Goal: Task Accomplishment & Management: Manage account settings

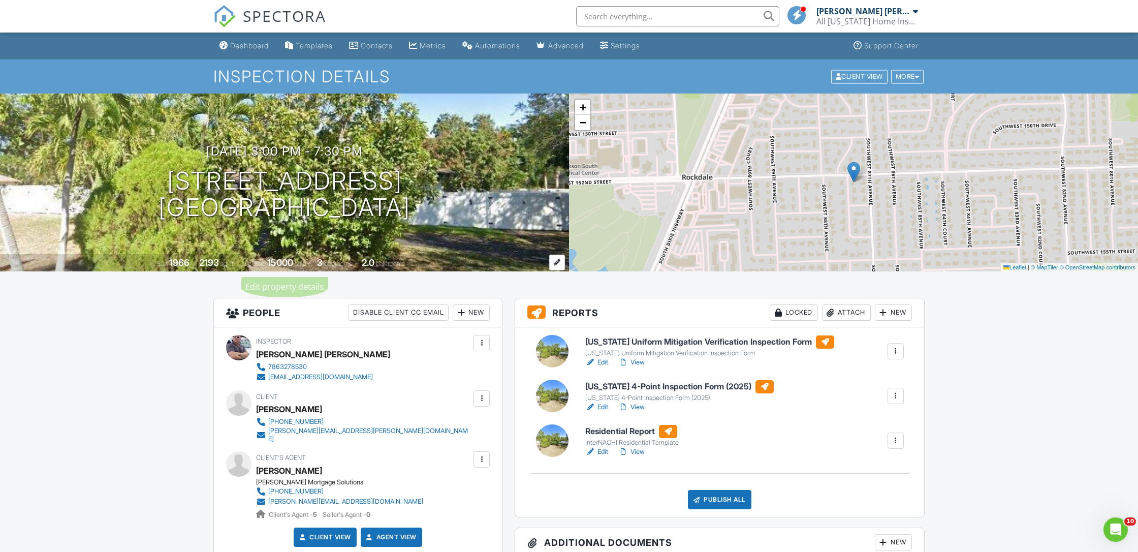
click at [559, 261] on div at bounding box center [557, 262] width 16 height 16
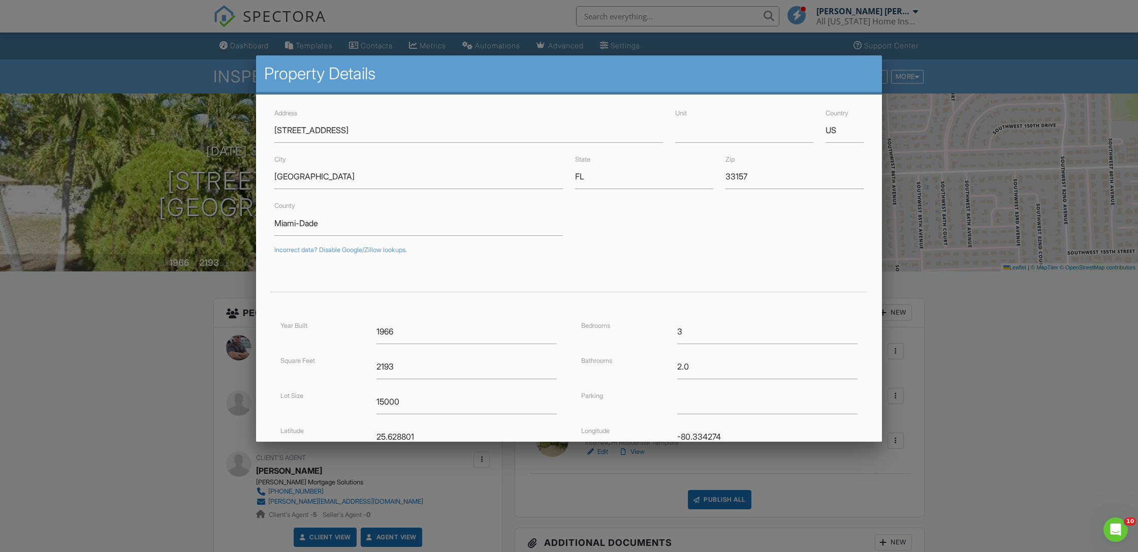
drag, startPoint x: 128, startPoint y: 331, endPoint x: 152, endPoint y: 321, distance: 25.9
click at [128, 331] on div at bounding box center [569, 294] width 1138 height 690
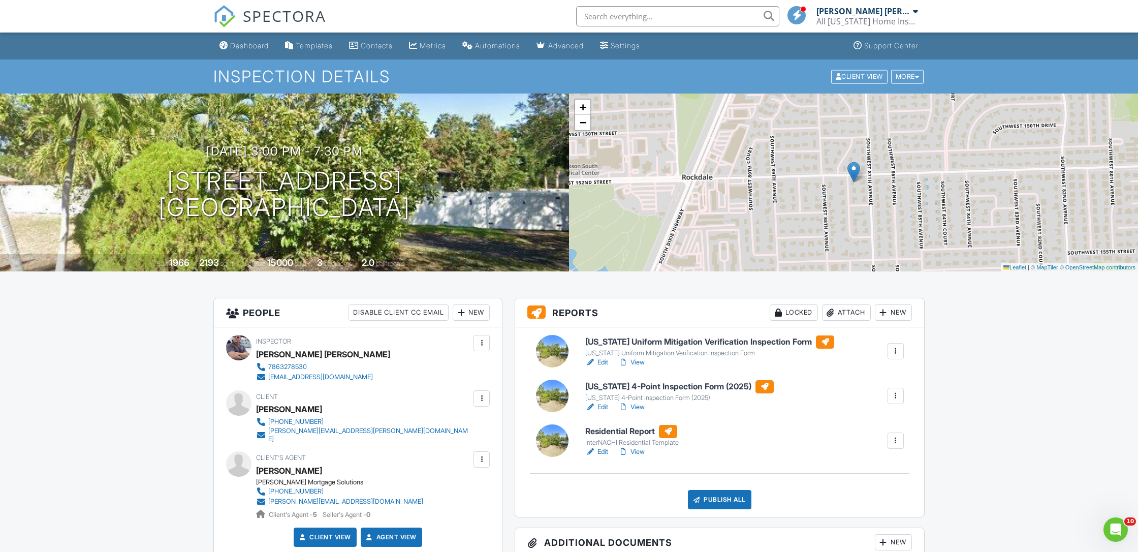
click at [480, 400] on div at bounding box center [481, 398] width 10 height 10
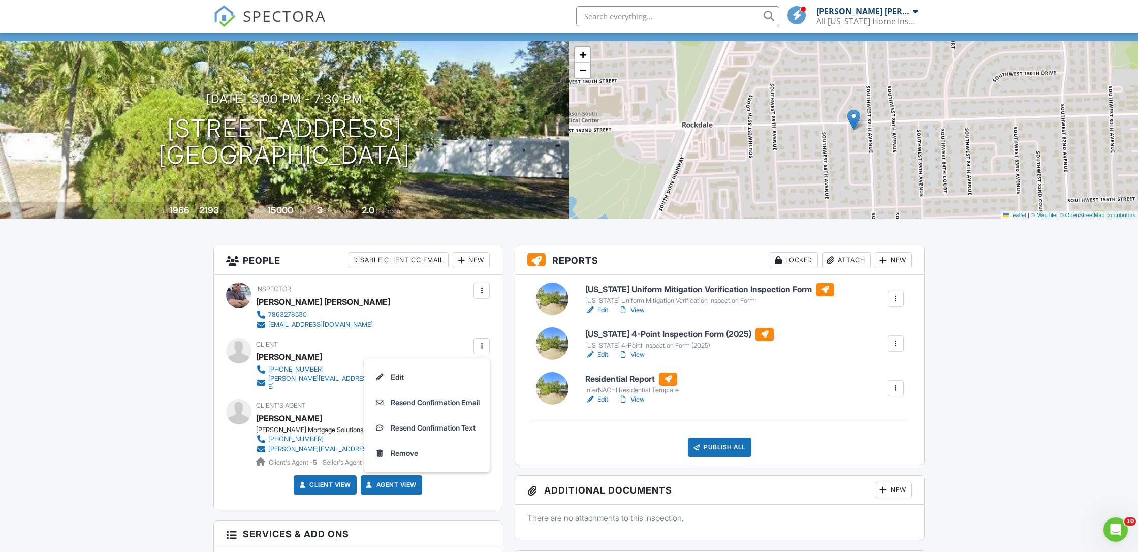
scroll to position [53, 0]
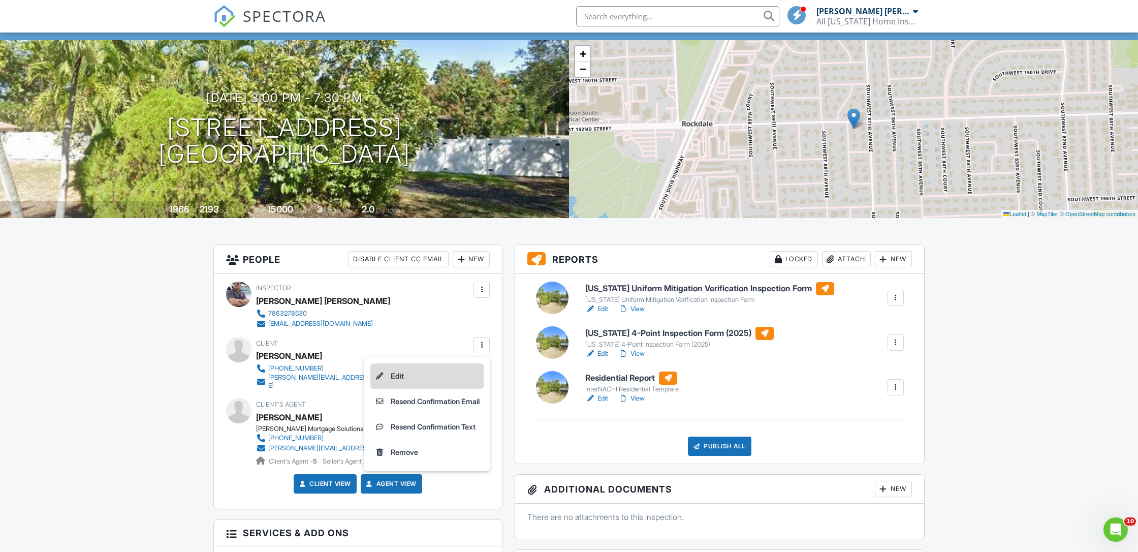
click at [394, 374] on li "Edit" at bounding box center [426, 375] width 113 height 25
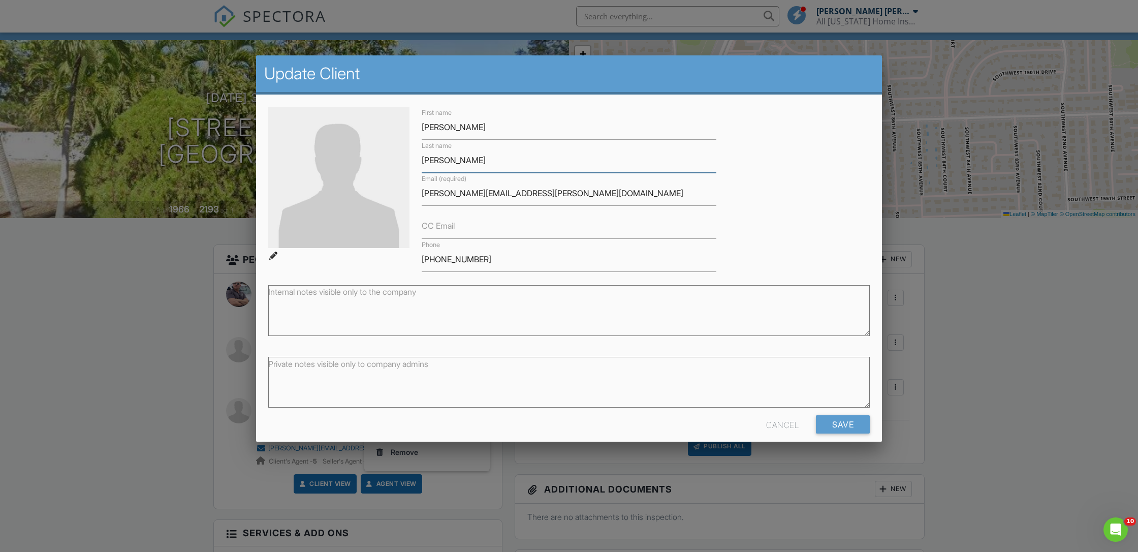
click at [609, 155] on input "[PERSON_NAME]" at bounding box center [569, 160] width 295 height 25
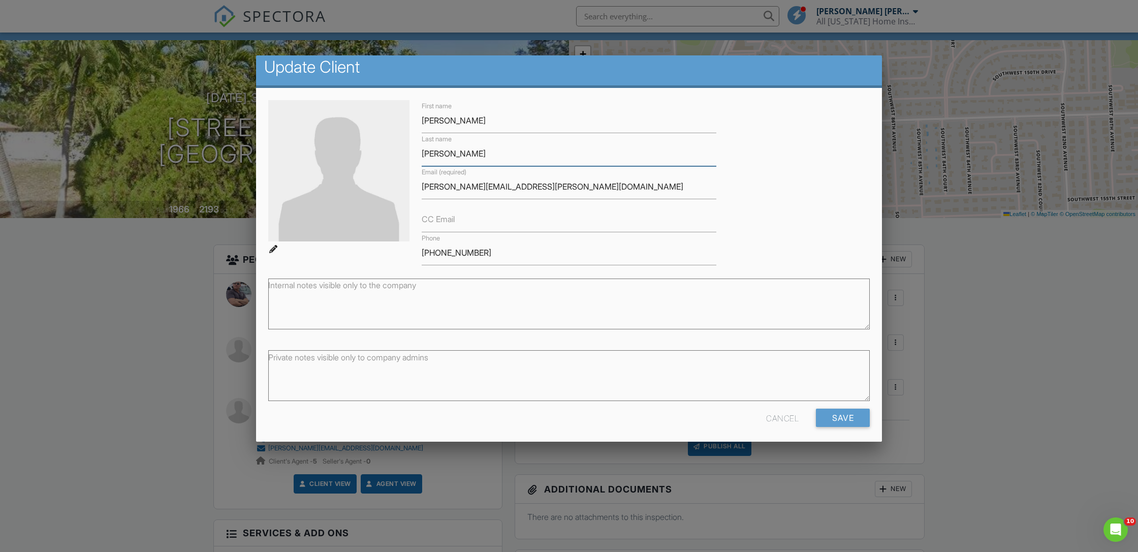
scroll to position [10, 0]
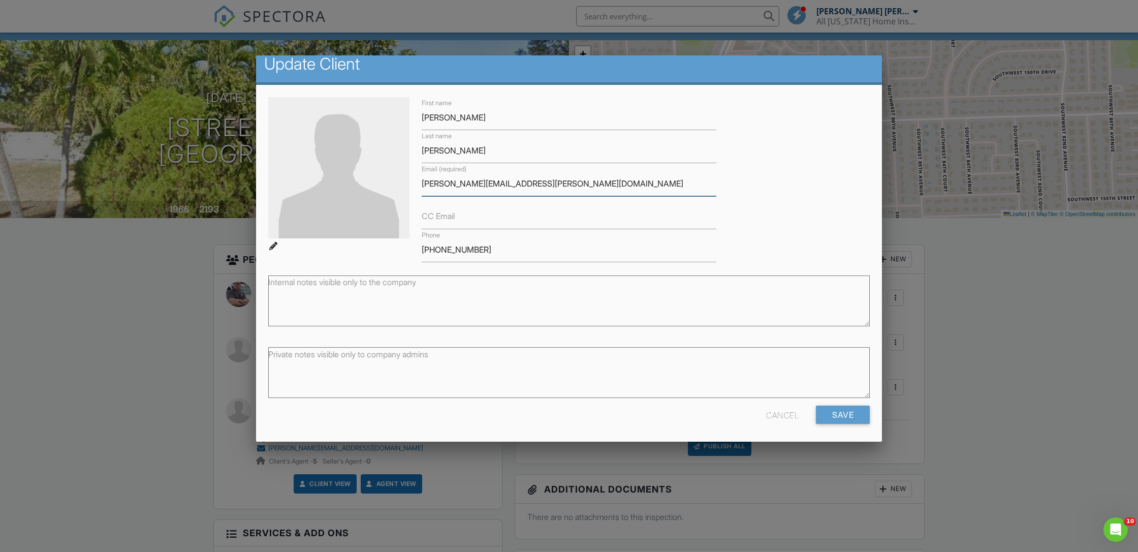
drag, startPoint x: 564, startPoint y: 183, endPoint x: 531, endPoint y: 193, distance: 34.5
click at [563, 183] on input "[PERSON_NAME][EMAIL_ADDRESS][PERSON_NAME][DOMAIN_NAME]" at bounding box center [569, 183] width 295 height 25
drag, startPoint x: 530, startPoint y: 188, endPoint x: 401, endPoint y: 187, distance: 129.0
click at [401, 188] on div "First name Jesse Lynn Last name Barrus Email (required) jesse.barrus@gmail.com …" at bounding box center [569, 179] width 614 height 165
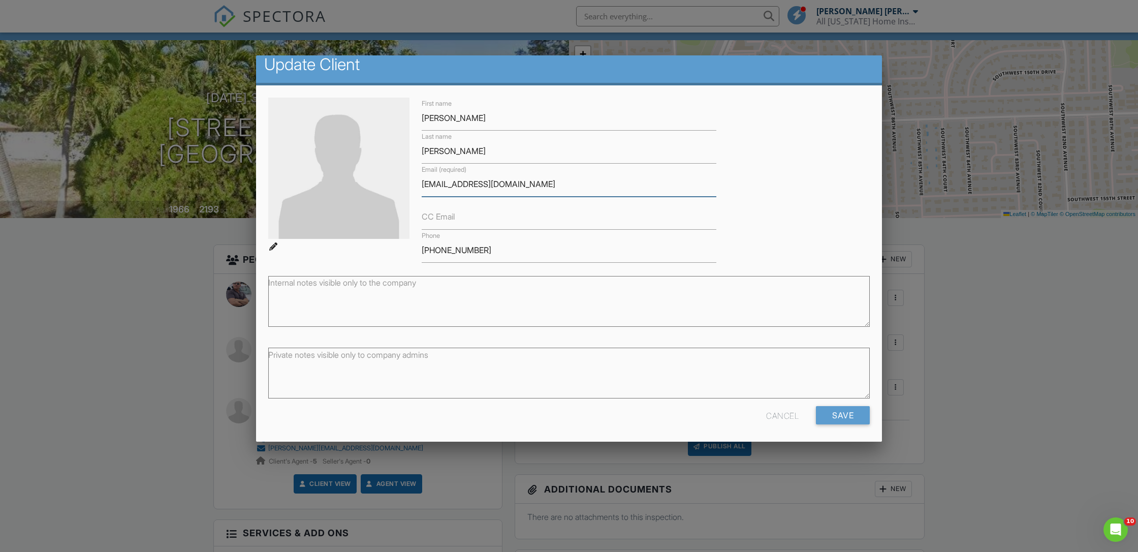
type input "[EMAIL_ADDRESS][DOMAIN_NAME]"
click at [458, 250] on input "786-572-5779" at bounding box center [569, 250] width 295 height 25
drag, startPoint x: 484, startPoint y: 248, endPoint x: 407, endPoint y: 250, distance: 77.2
click at [408, 250] on div "First name Jesse Lynn Last name Barrus Email (required) lyli_4@yahoo.com CC Ema…" at bounding box center [569, 180] width 614 height 165
click at [435, 250] on input "786546" at bounding box center [569, 250] width 295 height 25
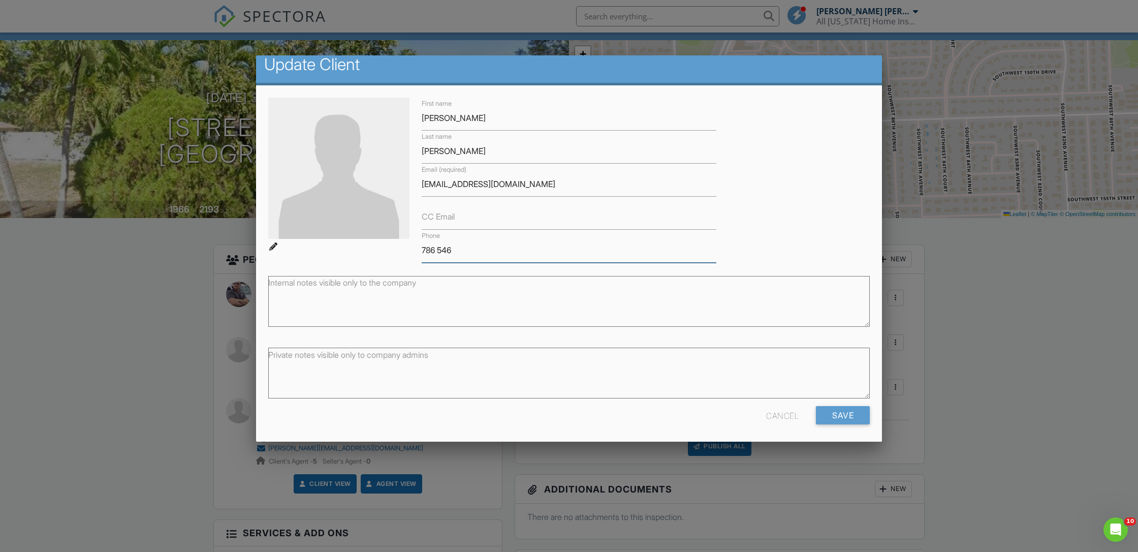
click at [480, 249] on input "786 546" at bounding box center [569, 250] width 295 height 25
type input "[PHONE_NUMBER]"
click at [783, 216] on div "First name Jesse Lynn Last name Barrus Email (required) lyli_4@yahoo.com CC Ema…" at bounding box center [569, 180] width 614 height 165
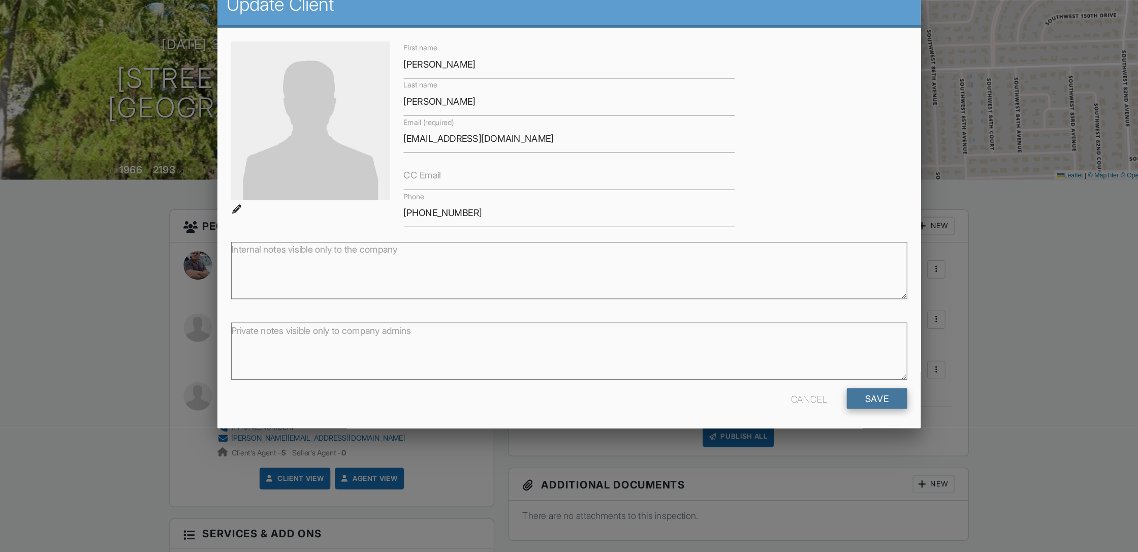
scroll to position [51, 0]
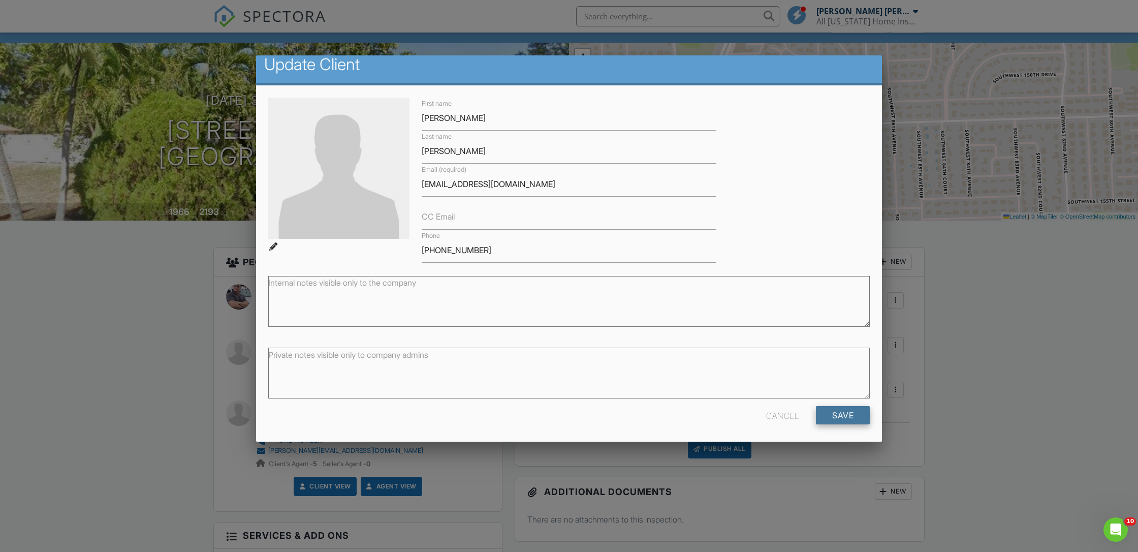
click at [845, 413] on input "Save" at bounding box center [843, 415] width 54 height 18
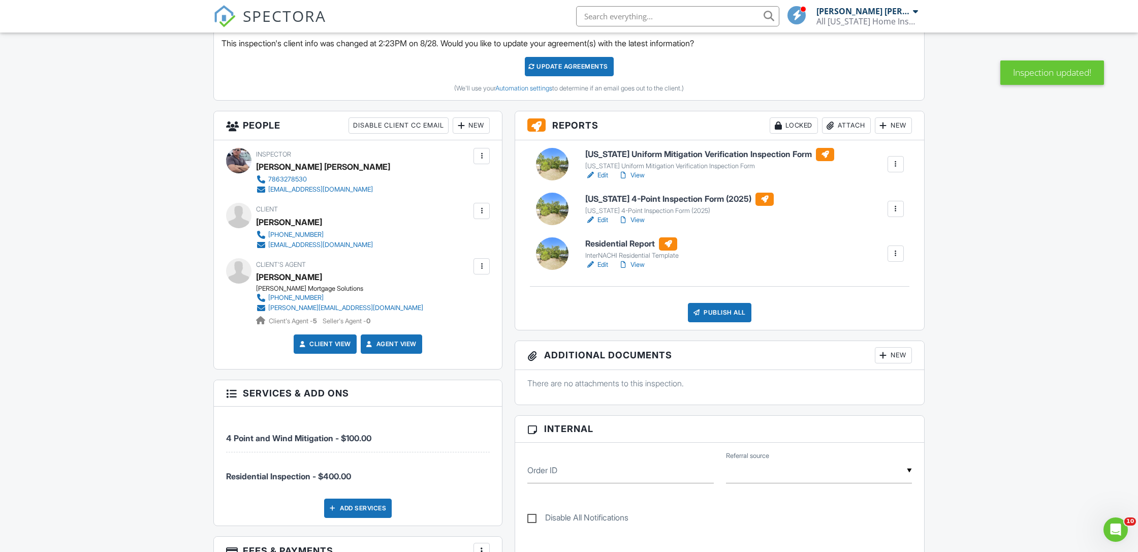
scroll to position [303, 0]
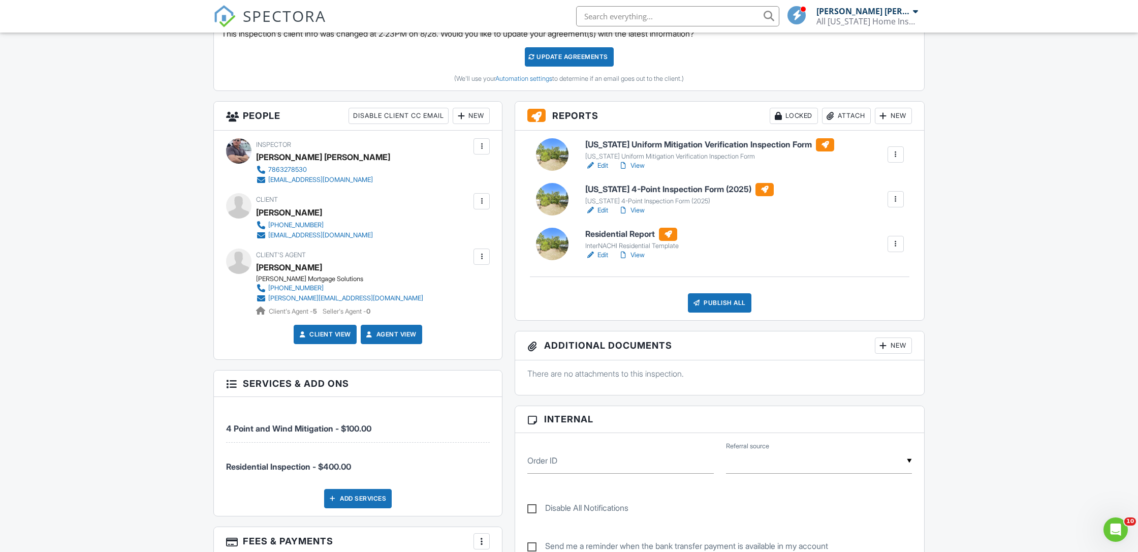
click at [1034, 195] on div "Dashboard Templates Contacts Metrics Automations Advanced Settings Support Cent…" at bounding box center [569, 544] width 1138 height 1631
click at [660, 145] on h6 "[US_STATE] Uniform Mitigation Verification Inspection Form" at bounding box center [709, 144] width 249 height 13
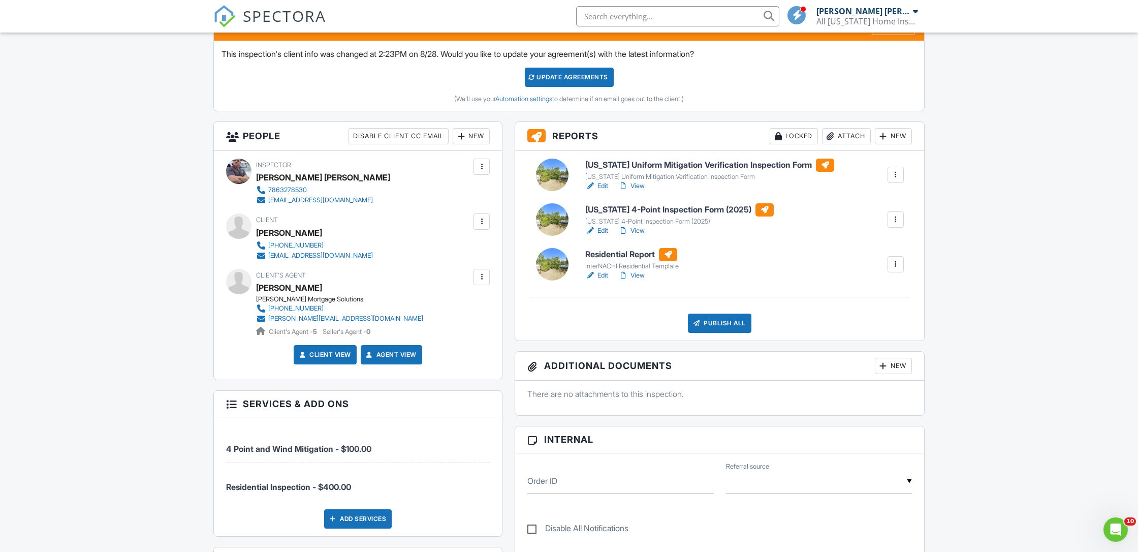
click at [635, 218] on div "[US_STATE] 4-Point Inspection Form (2025)" at bounding box center [679, 221] width 188 height 8
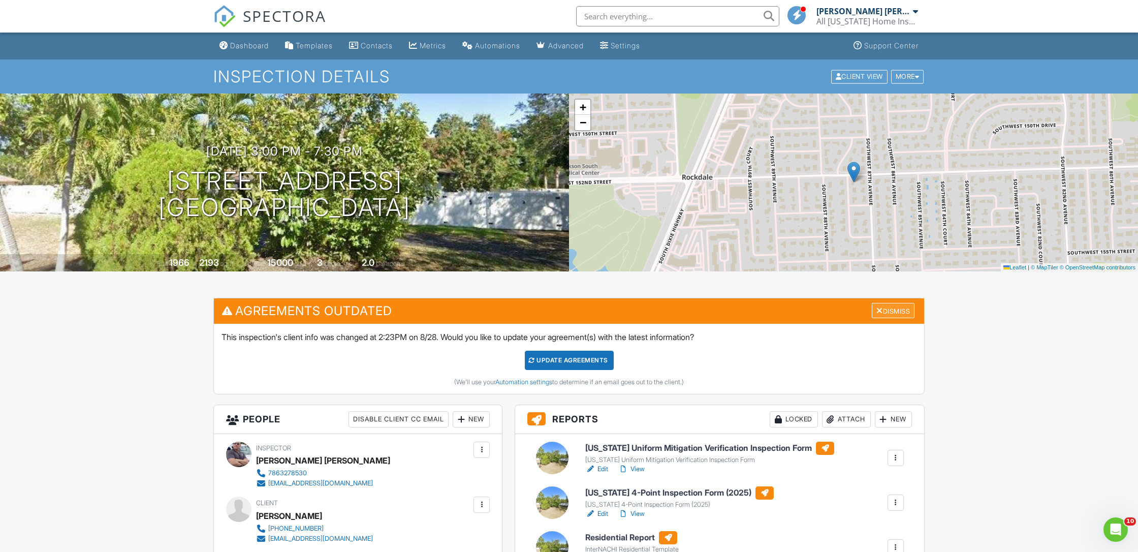
click at [883, 308] on div "Dismiss" at bounding box center [893, 311] width 43 height 16
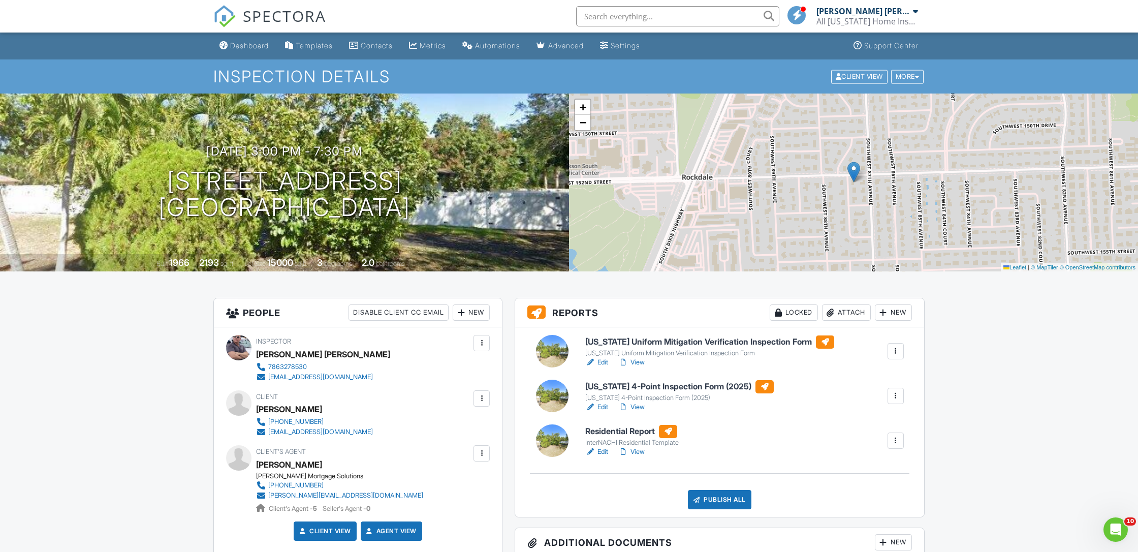
click at [455, 200] on div "08/27/2025 3:00 pm - 7:30 pm 15201 SW 87th Ct Palmetto Bay, FL 33157" at bounding box center [284, 182] width 569 height 77
click at [526, 186] on div "08/27/2025 3:00 pm - 7:30 pm 15201 SW 87th Ct Palmetto Bay, FL 33157" at bounding box center [284, 182] width 569 height 77
click at [607, 433] on h6 "Residential Report" at bounding box center [631, 431] width 93 height 13
